Goal: Share content: Share content

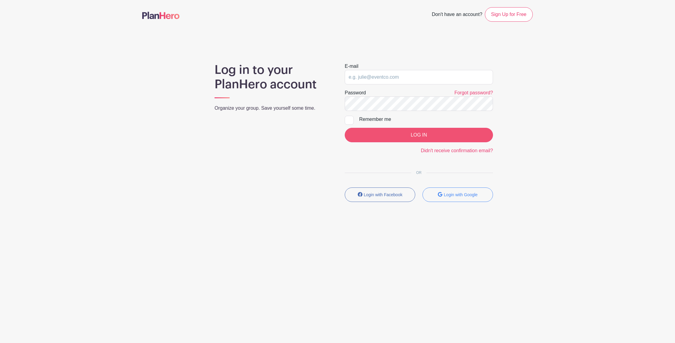
type input "[EMAIL_ADDRESS][DOMAIN_NAME]"
click at [422, 128] on input "LOG IN" at bounding box center [419, 135] width 148 height 14
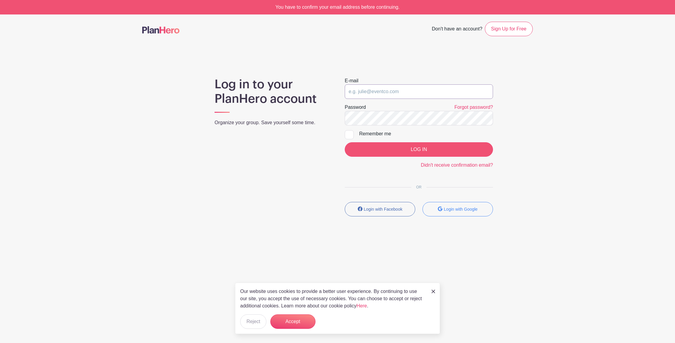
type input "[EMAIL_ADDRESS][DOMAIN_NAME]"
click at [415, 150] on input "LOG IN" at bounding box center [419, 149] width 148 height 14
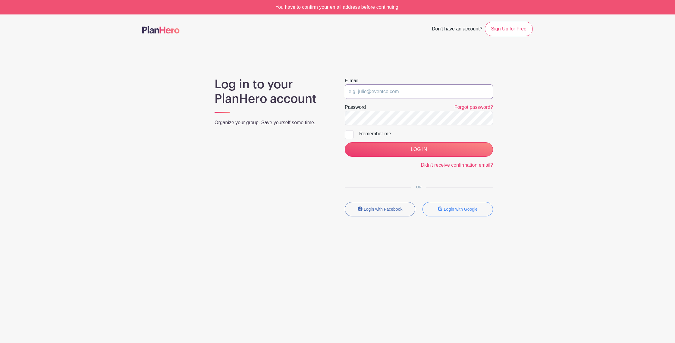
type input "[EMAIL_ADDRESS][DOMAIN_NAME]"
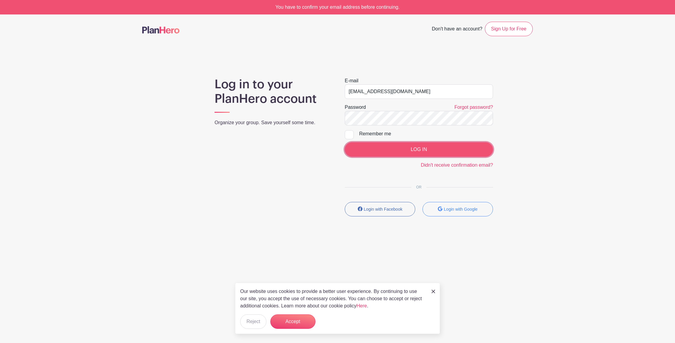
click at [379, 153] on input "LOG IN" at bounding box center [419, 149] width 148 height 14
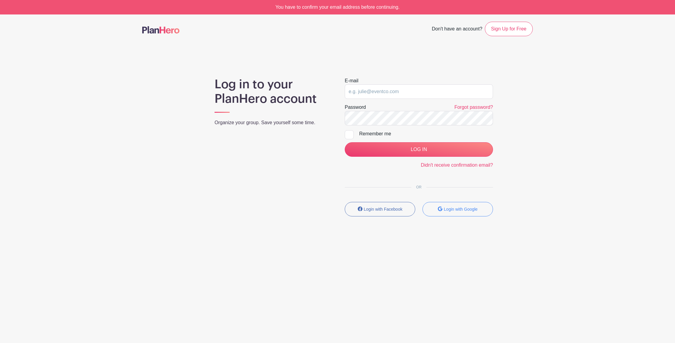
type input "[EMAIL_ADDRESS][DOMAIN_NAME]"
click at [363, 111] on label "Password" at bounding box center [355, 107] width 21 height 7
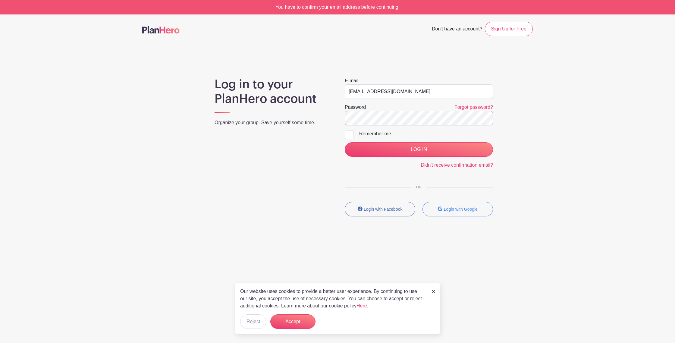
click at [345, 142] on input "LOG IN" at bounding box center [419, 149] width 148 height 14
type input "[EMAIL_ADDRESS][DOMAIN_NAME]"
click at [435, 289] on div "Our website uses cookies to provide a better user experience. By continuing to …" at bounding box center [337, 308] width 205 height 51
click at [441, 166] on link "Didn't receive confirmation email?" at bounding box center [457, 164] width 72 height 5
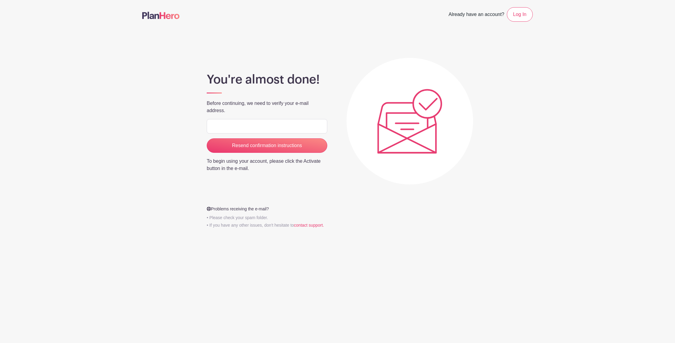
type input "[EMAIL_ADDRESS][DOMAIN_NAME]"
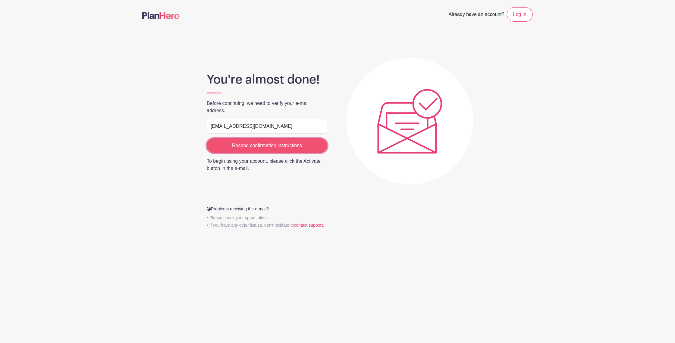
click at [228, 150] on input "Resend confirmation instructions" at bounding box center [267, 145] width 121 height 14
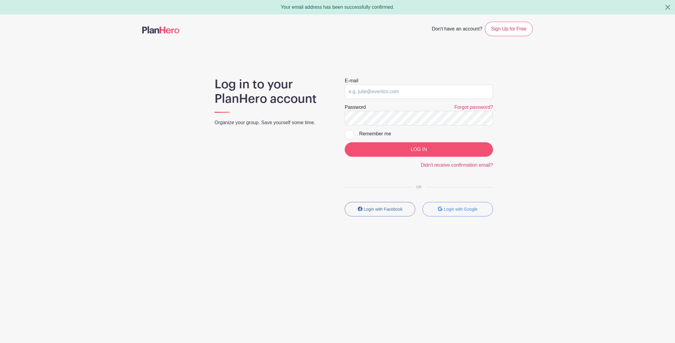
type input "[EMAIL_ADDRESS][DOMAIN_NAME]"
click at [368, 143] on input "LOG IN" at bounding box center [419, 149] width 148 height 14
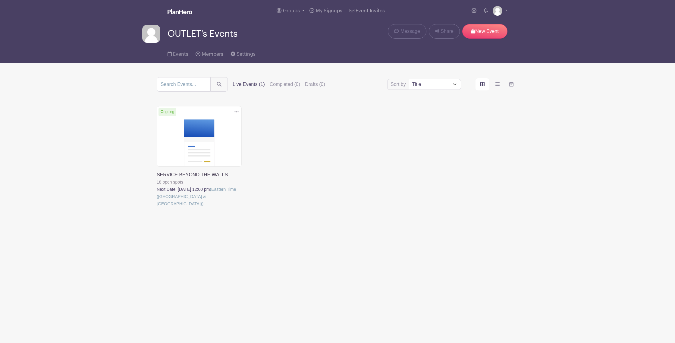
click at [157, 207] on link at bounding box center [157, 207] width 0 height 0
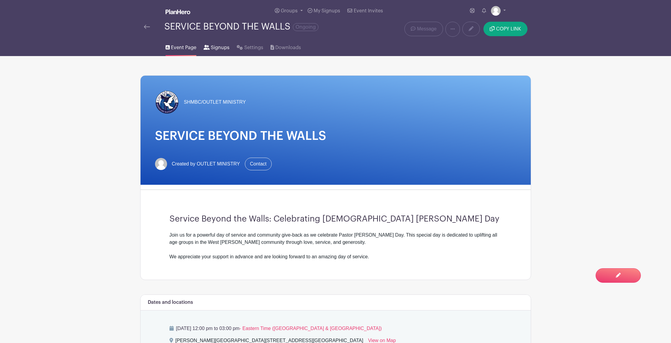
click at [215, 54] on link "Signups" at bounding box center [216, 46] width 26 height 19
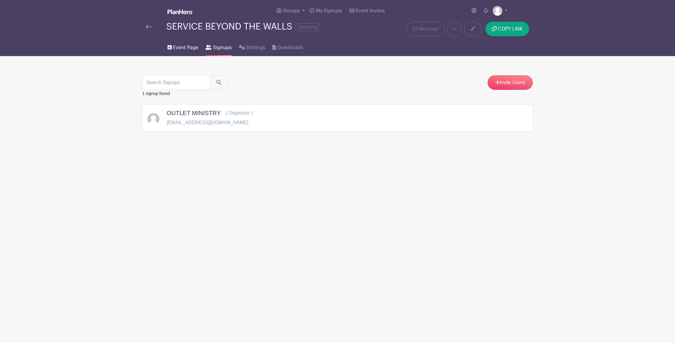
click at [174, 50] on span "Event Page" at bounding box center [185, 47] width 25 height 7
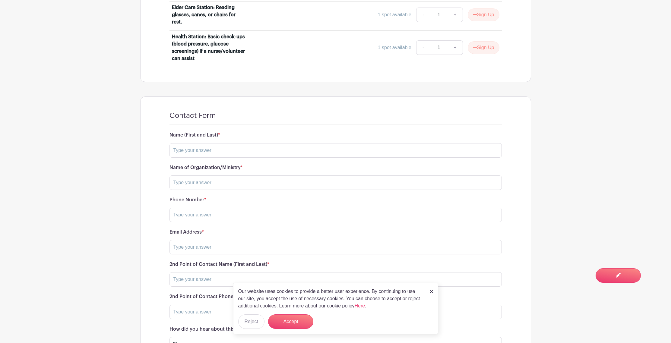
scroll to position [845, 0]
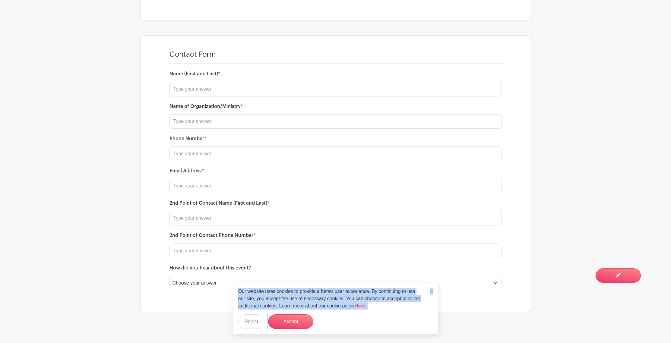
click at [432, 288] on div "Our website uses cookies to provide a better user experience. By continuing to …" at bounding box center [335, 308] width 205 height 51
click at [432, 290] on img at bounding box center [431, 292] width 4 height 4
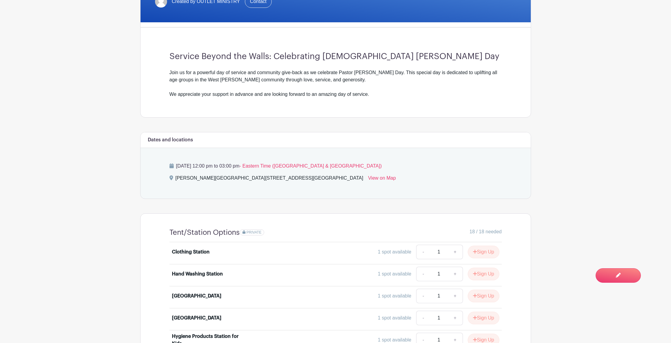
scroll to position [0, 0]
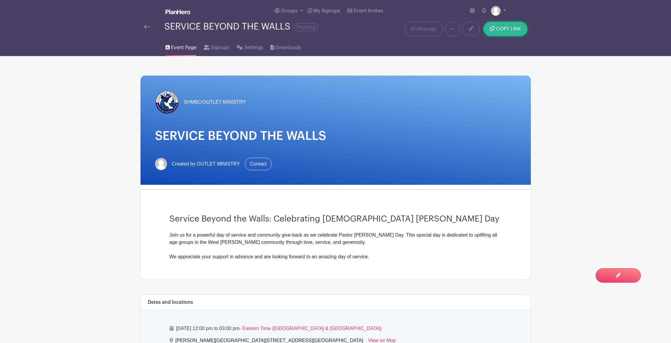
click at [492, 33] on button "COPY LINK" at bounding box center [505, 29] width 44 height 14
click at [498, 33] on button "COPY LINK" at bounding box center [505, 29] width 44 height 14
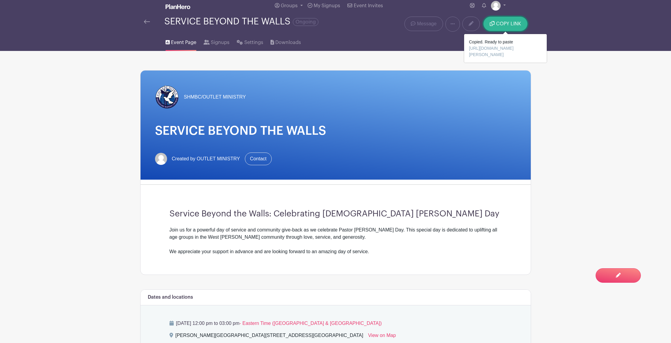
scroll to position [12, 0]
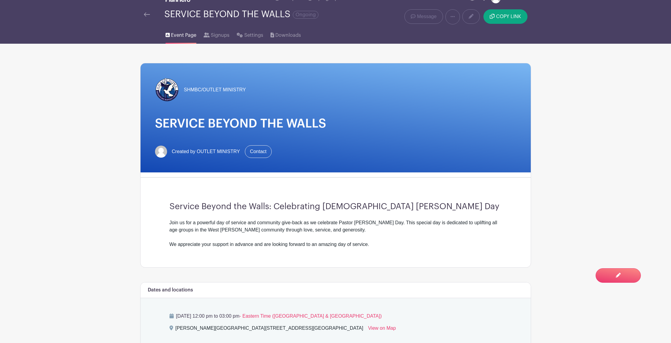
drag, startPoint x: 169, startPoint y: 223, endPoint x: 373, endPoint y: 249, distance: 205.1
click at [373, 249] on div "Service Beyond the Walls: Celebrating [DEMOGRAPHIC_DATA] [PERSON_NAME] Day Join…" at bounding box center [335, 224] width 361 height 85
click at [247, 225] on div "Join us for a powerful day of service and community give-back as we celebrate P…" at bounding box center [335, 233] width 332 height 29
drag, startPoint x: 168, startPoint y: 206, endPoint x: 378, endPoint y: 249, distance: 213.5
click at [378, 249] on div "Service Beyond the Walls: Celebrating [DEMOGRAPHIC_DATA] [PERSON_NAME] Day Join…" at bounding box center [335, 224] width 361 height 85
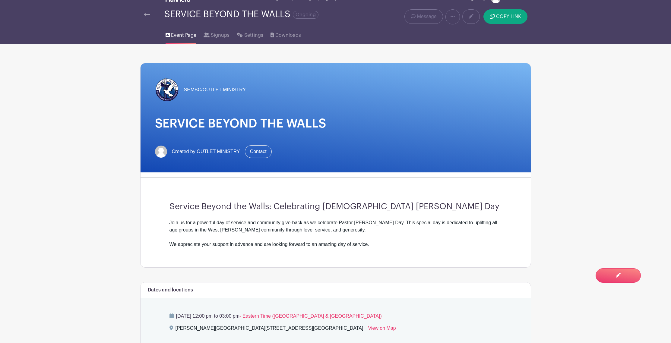
copy div "Service Beyond the Walls: Celebrating [DEMOGRAPHIC_DATA] [PERSON_NAME] Day Join…"
click at [501, 16] on span "COPY LINK" at bounding box center [508, 16] width 25 height 5
